Goal: Check status: Check status

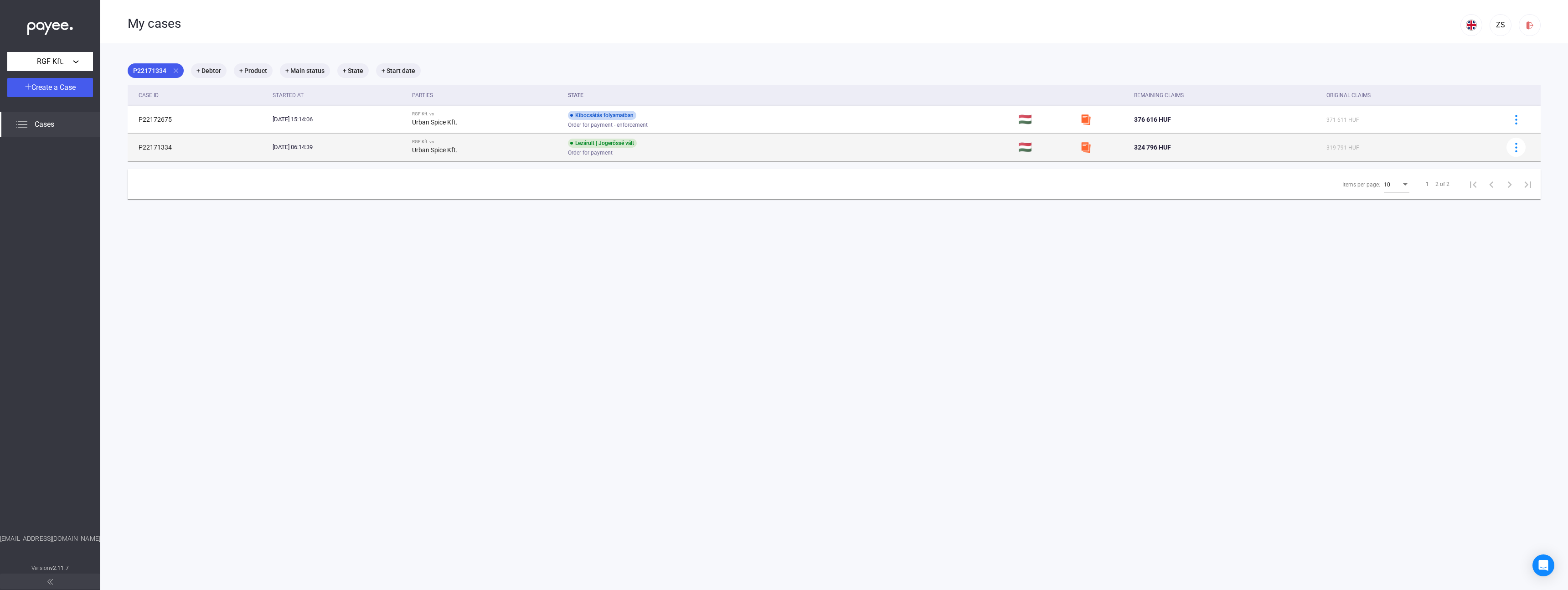
click at [682, 150] on div "Order for payment" at bounding box center [640, 153] width 145 height 7
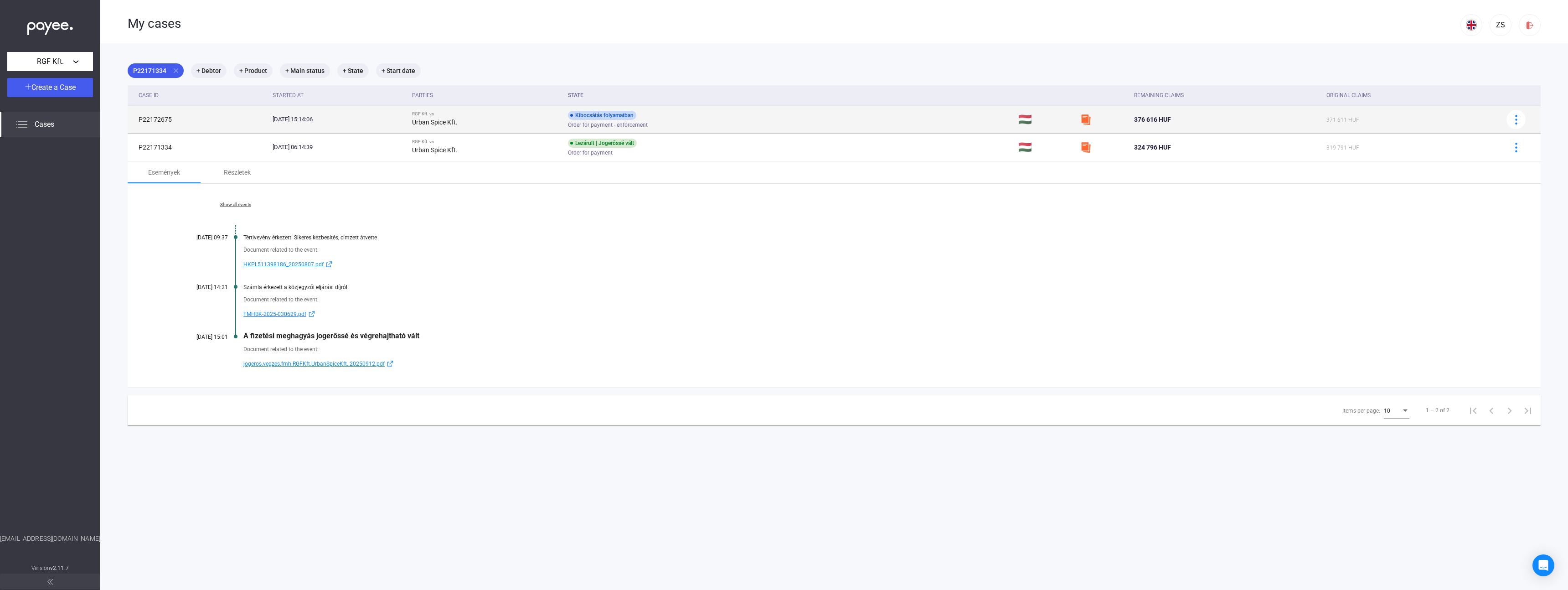
click at [502, 130] on td "RGF Kft. vs Urban Spice Kft." at bounding box center [486, 119] width 156 height 27
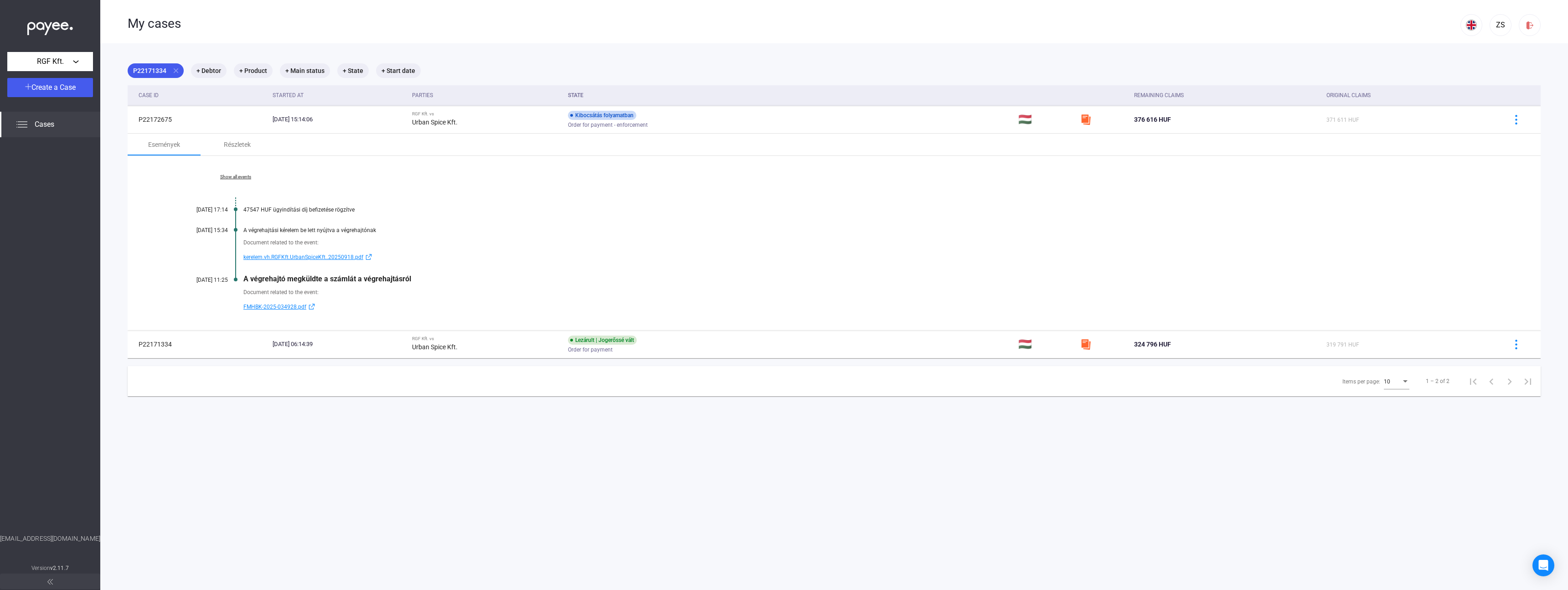
click at [332, 256] on span "kerelem.vh.RGFKft.UrbanSpiceKft..20250918.pdf" at bounding box center [303, 257] width 120 height 11
click at [292, 307] on span "FMHBK-2025-034928.pdf" at bounding box center [275, 307] width 63 height 11
click at [499, 348] on div "Urban Spice Kft." at bounding box center [486, 347] width 149 height 11
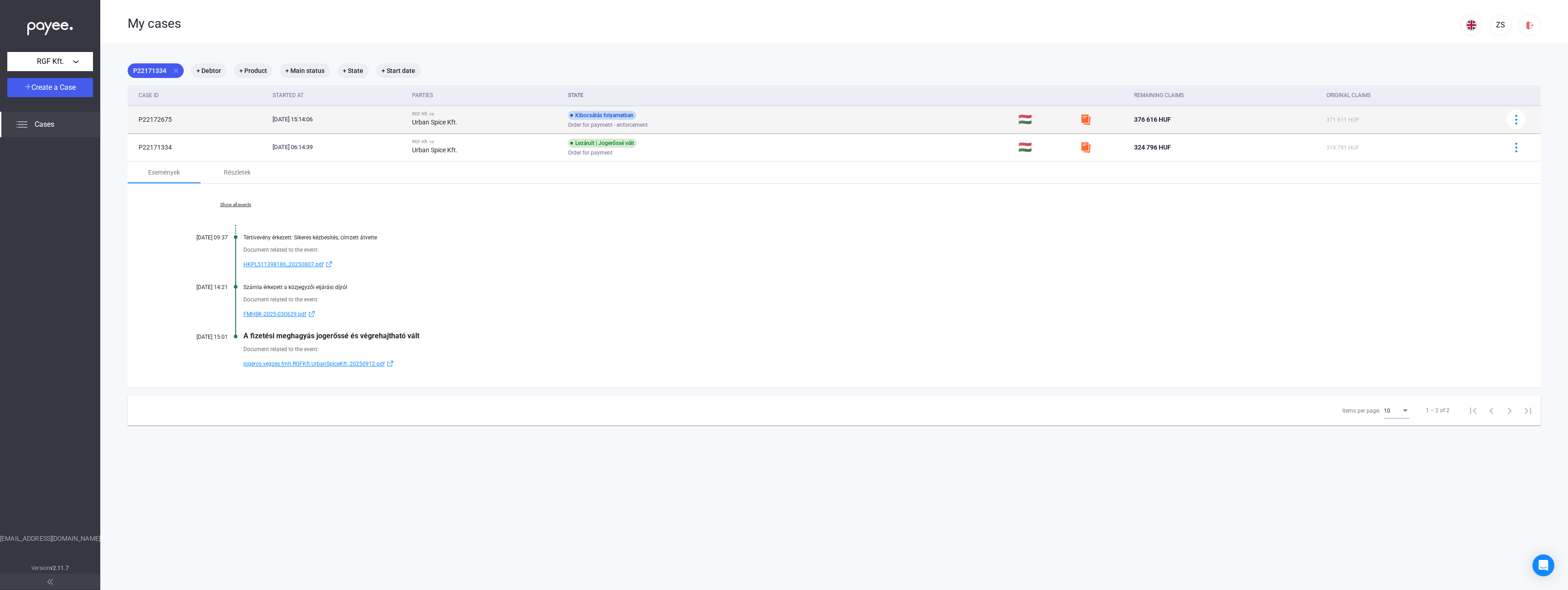
click at [510, 113] on div "RGF Kft. vs" at bounding box center [486, 114] width 149 height 5
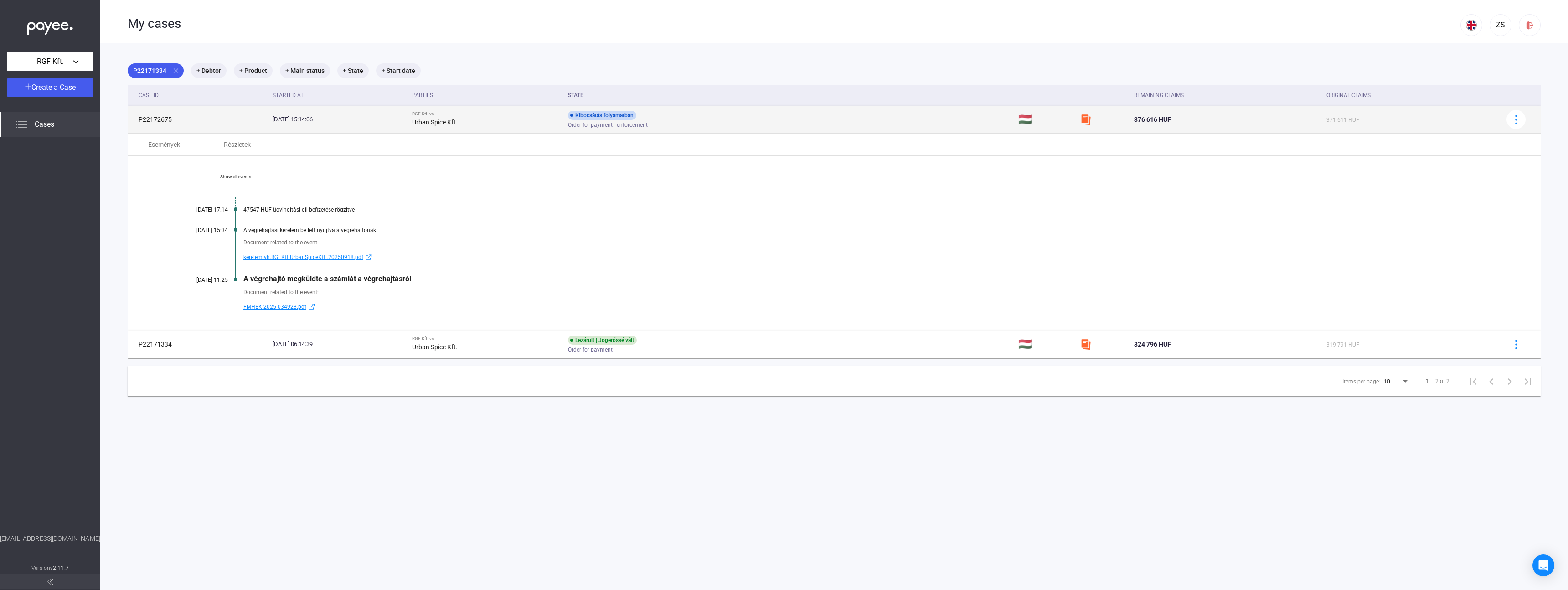
click at [1525, 125] on td at bounding box center [1519, 119] width 42 height 27
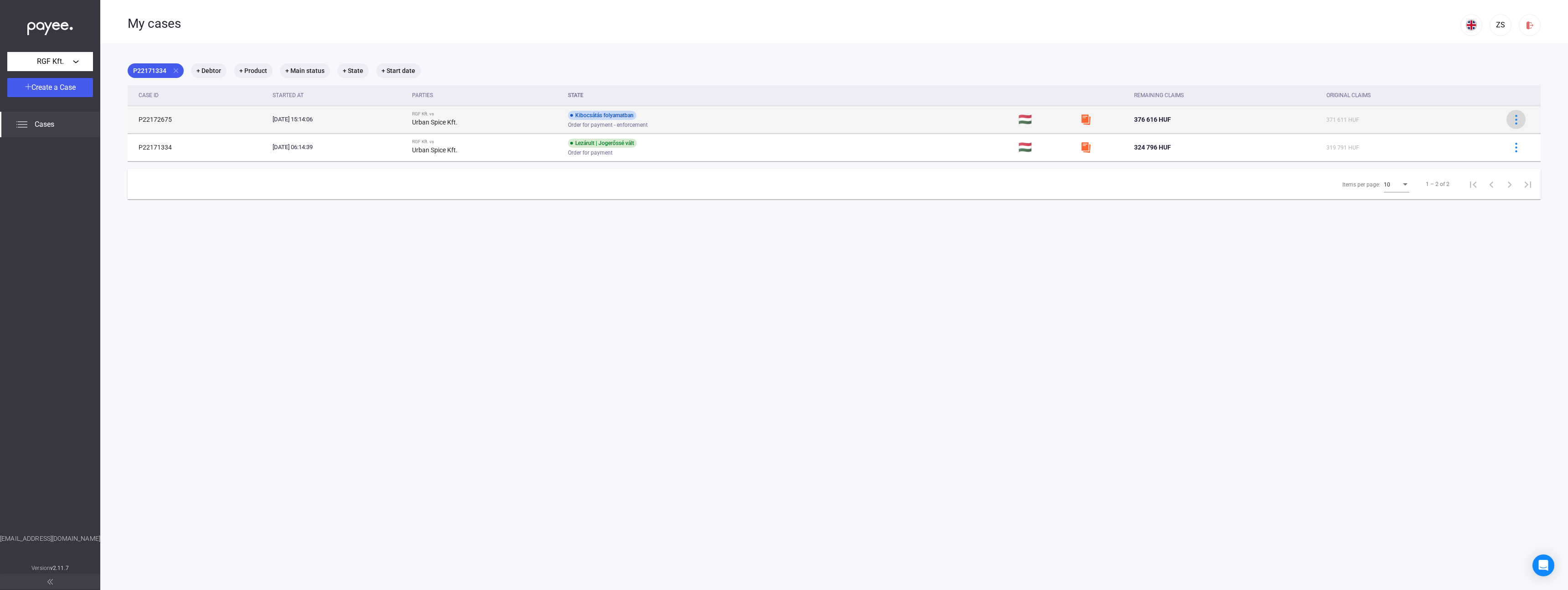
click at [1511, 119] on img at bounding box center [1516, 120] width 10 height 10
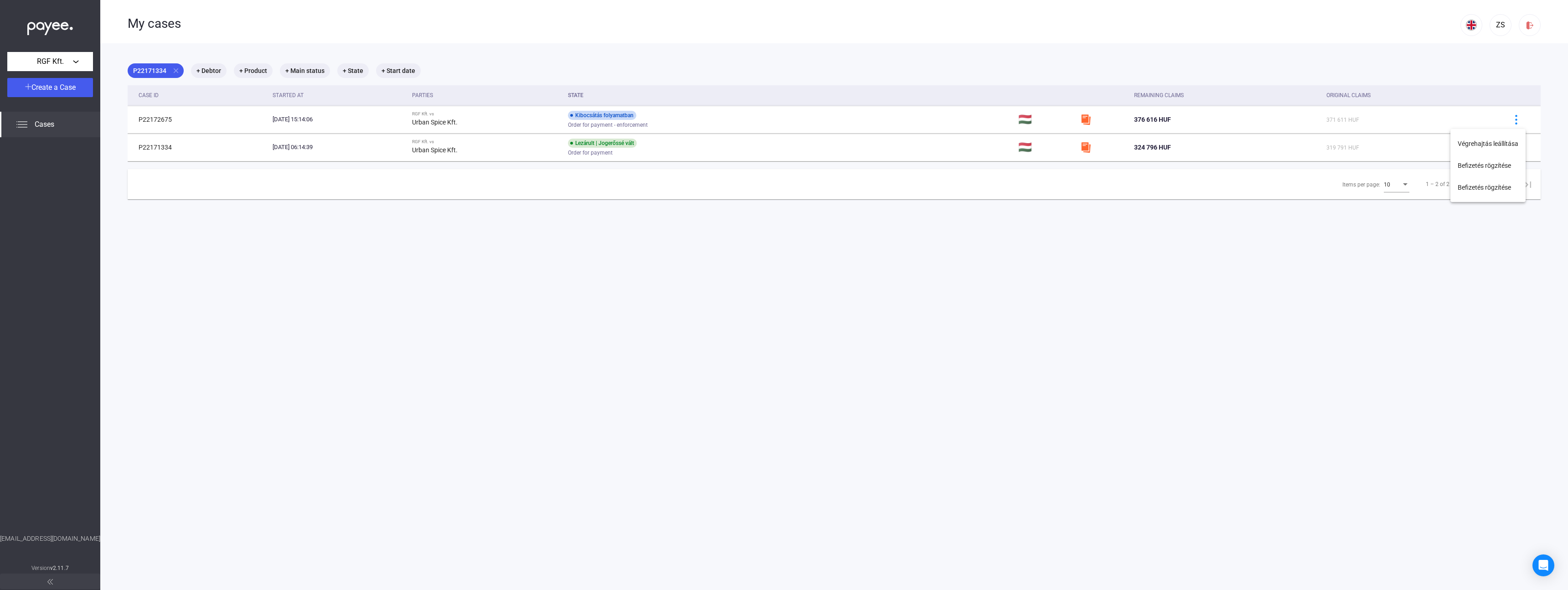
click at [1345, 311] on div at bounding box center [784, 295] width 1568 height 590
